Goal: Task Accomplishment & Management: Complete application form

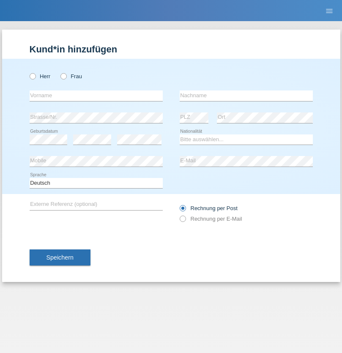
radio input "true"
click at [96, 96] on input "text" at bounding box center [96, 95] width 133 height 11
type input "[PERSON_NAME]"
click at [246, 96] on input "text" at bounding box center [246, 95] width 133 height 11
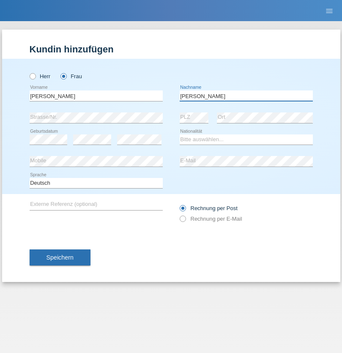
type input "[PERSON_NAME]"
select select "CH"
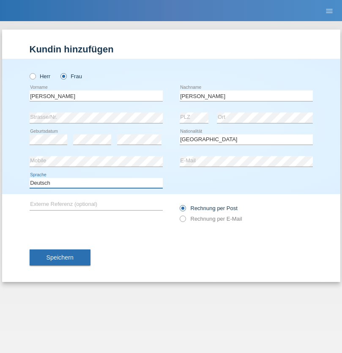
select select "en"
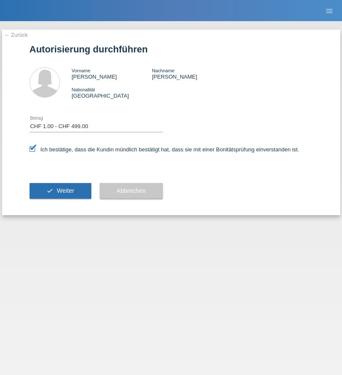
select select "1"
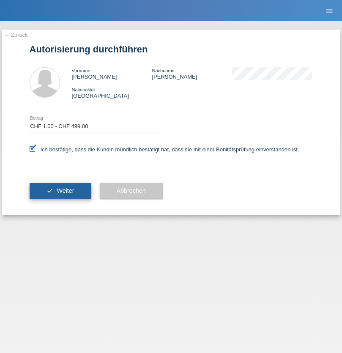
click at [60, 191] on span "Weiter" at bounding box center [65, 190] width 17 height 7
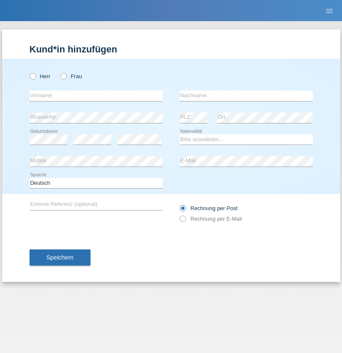
radio input "true"
click at [96, 96] on input "text" at bounding box center [96, 95] width 133 height 11
type input "Jonathan"
click at [246, 96] on input "text" at bounding box center [246, 95] width 133 height 11
type input "Bezzola"
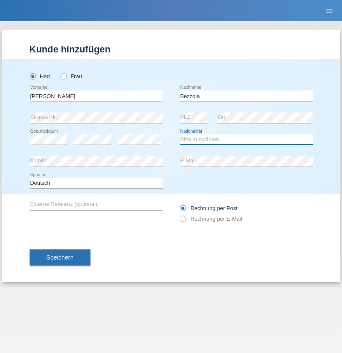
select select "CH"
